Goal: Information Seeking & Learning: Check status

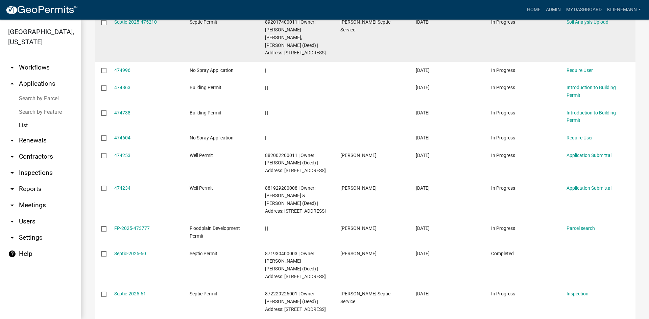
scroll to position [101, 0]
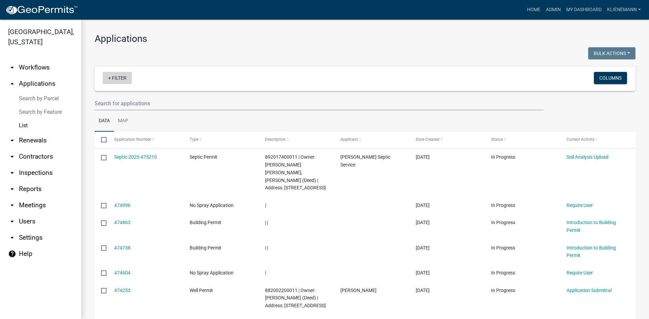
click at [118, 78] on link "+ Filter" at bounding box center [117, 78] width 29 height 12
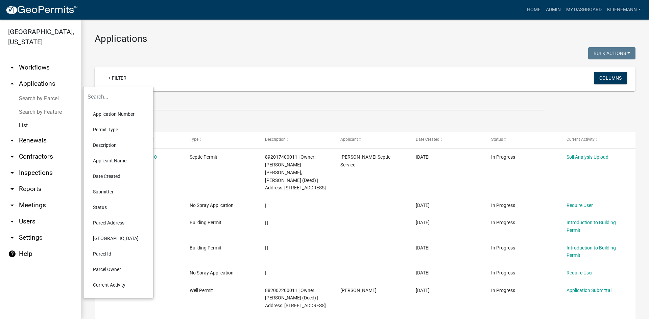
click at [121, 158] on li "Applicant Name" at bounding box center [118, 161] width 62 height 16
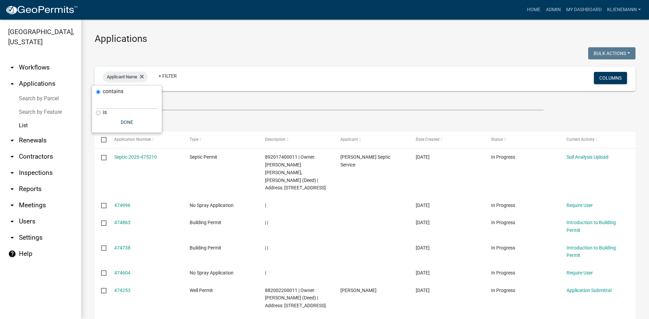
drag, startPoint x: 125, startPoint y: 110, endPoint x: 126, endPoint y: 106, distance: 4.2
click at [126, 107] on div "contains is Done" at bounding box center [127, 108] width 70 height 47
click at [126, 106] on input "text" at bounding box center [127, 102] width 62 height 14
type input "y"
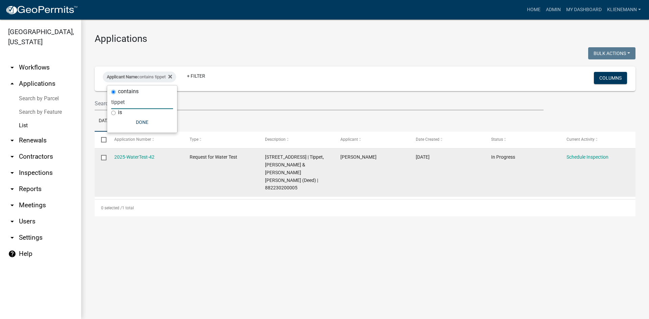
type input "tippet"
click at [131, 153] on datatable-body-cell "2025-WaterTest-42" at bounding box center [144, 173] width 75 height 48
click at [131, 158] on link "2025-WaterTest-42" at bounding box center [134, 156] width 40 height 5
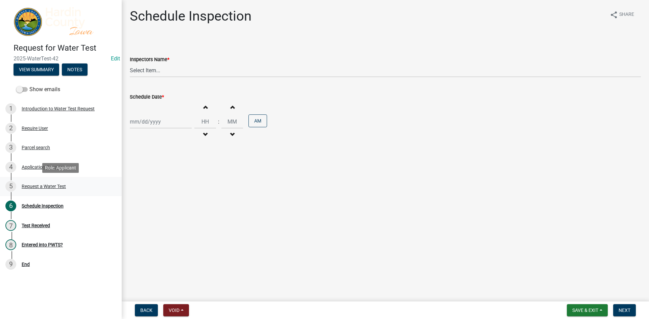
click at [69, 185] on div "5 Request a Water Test" at bounding box center [57, 186] width 105 height 11
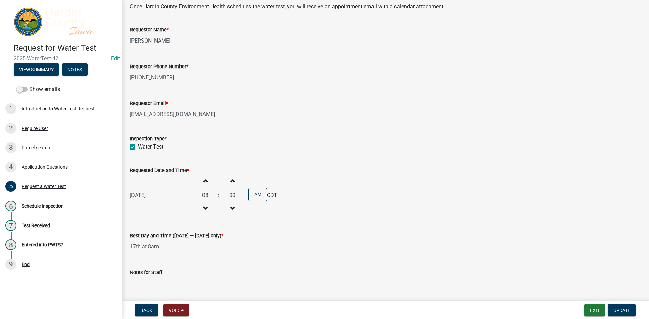
scroll to position [135, 0]
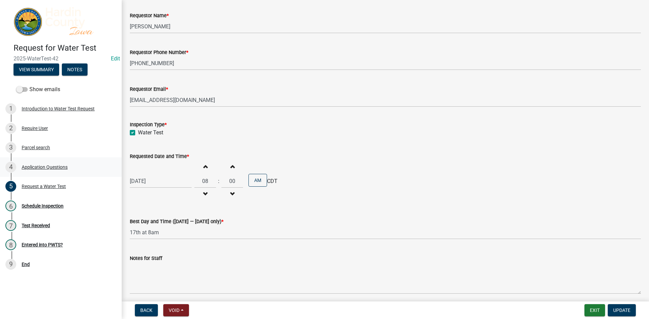
click at [79, 166] on div "4 Application Questions" at bounding box center [57, 167] width 105 height 11
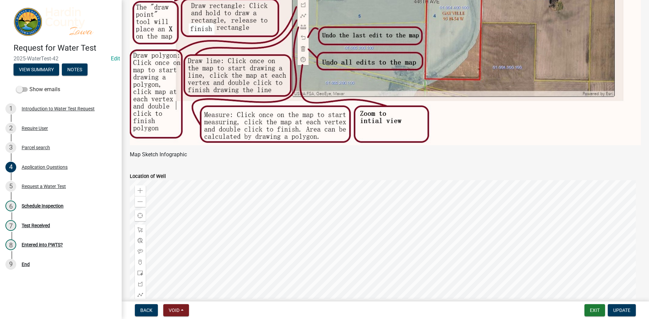
scroll to position [1067, 0]
